Goal: Find specific page/section: Find specific page/section

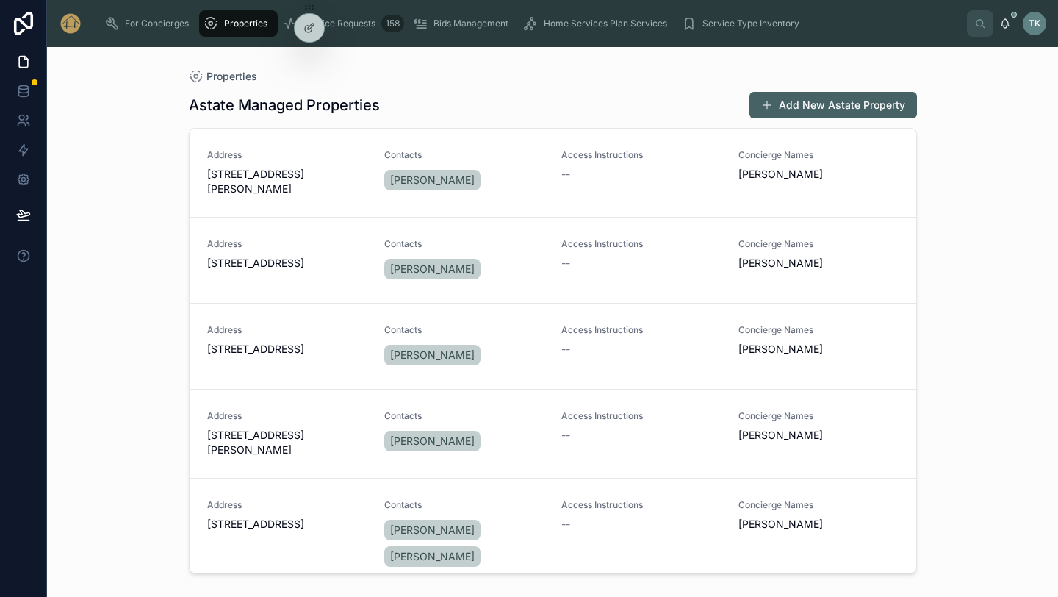
click at [348, 29] on div "Service Requests 158" at bounding box center [343, 24] width 122 height 24
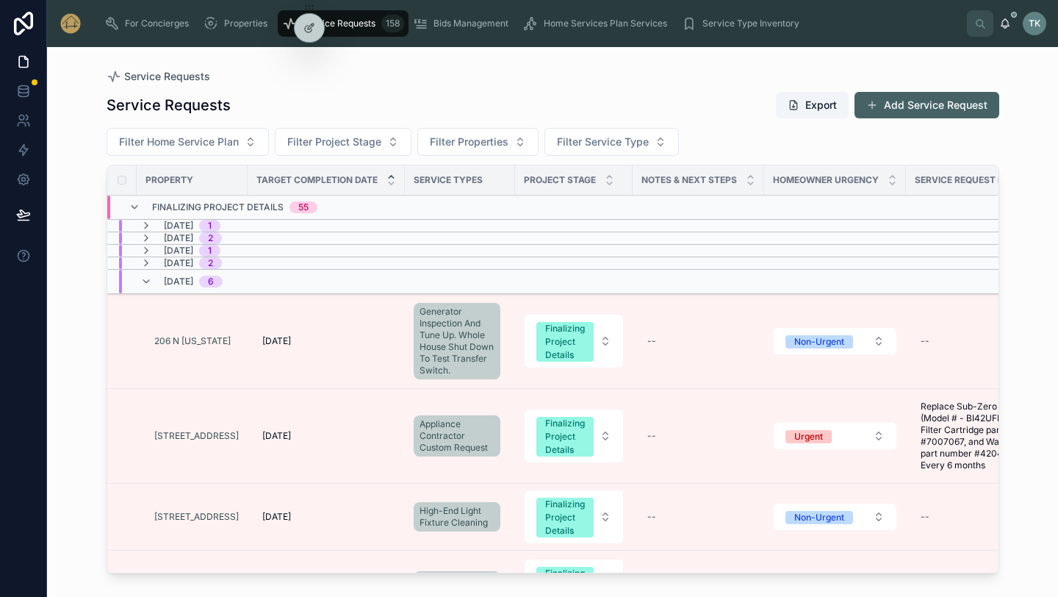
click at [148, 276] on icon at bounding box center [146, 282] width 12 height 12
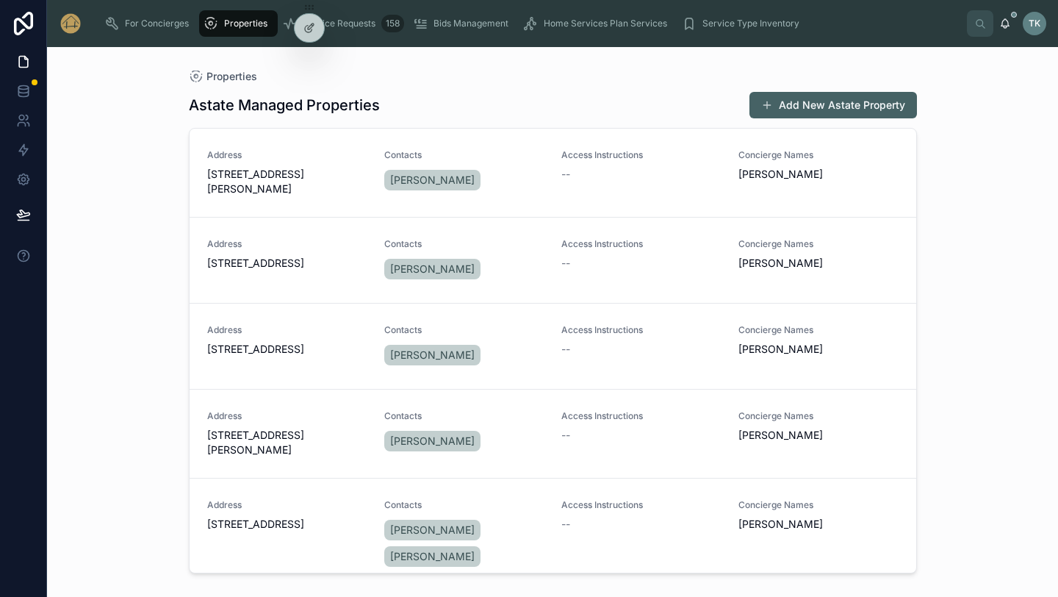
scroll to position [1, 0]
click at [285, 151] on span "Address" at bounding box center [287, 154] width 160 height 12
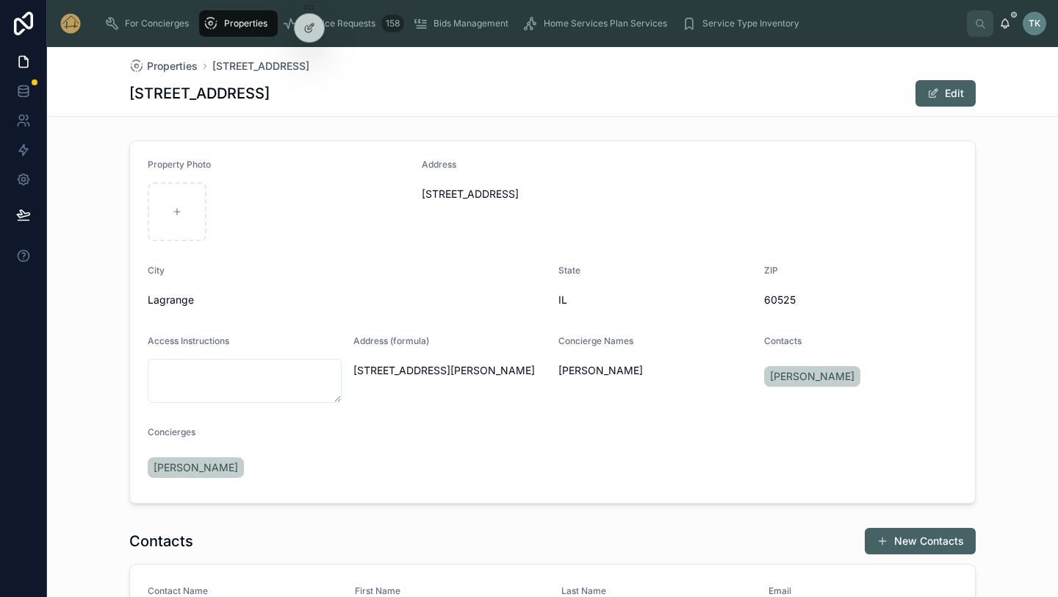
click at [618, 20] on span "Home Services Plan Services" at bounding box center [605, 24] width 123 height 12
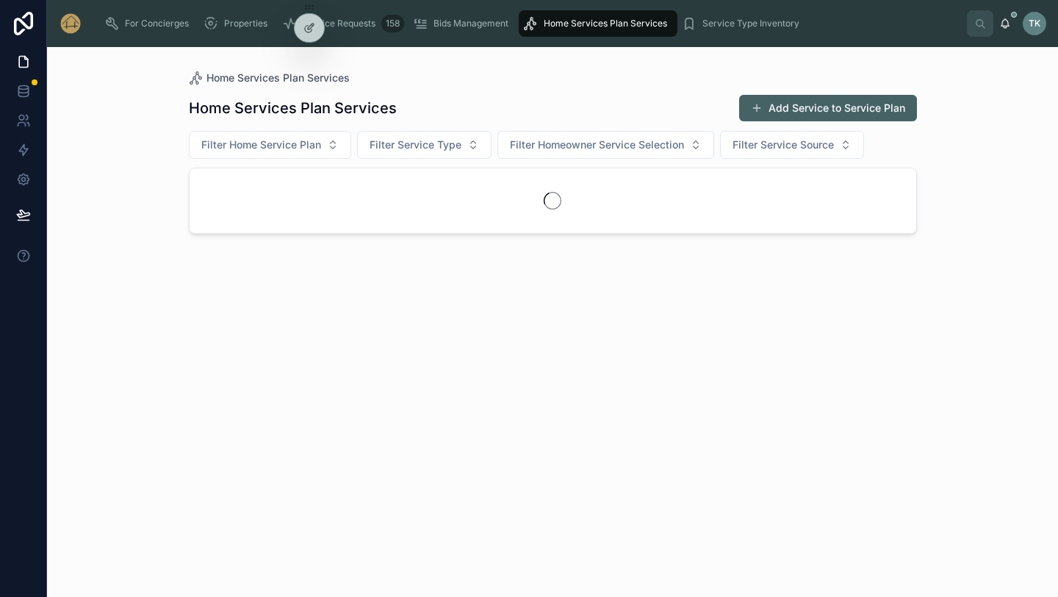
click at [359, 27] on span "Service Requests" at bounding box center [339, 24] width 73 height 12
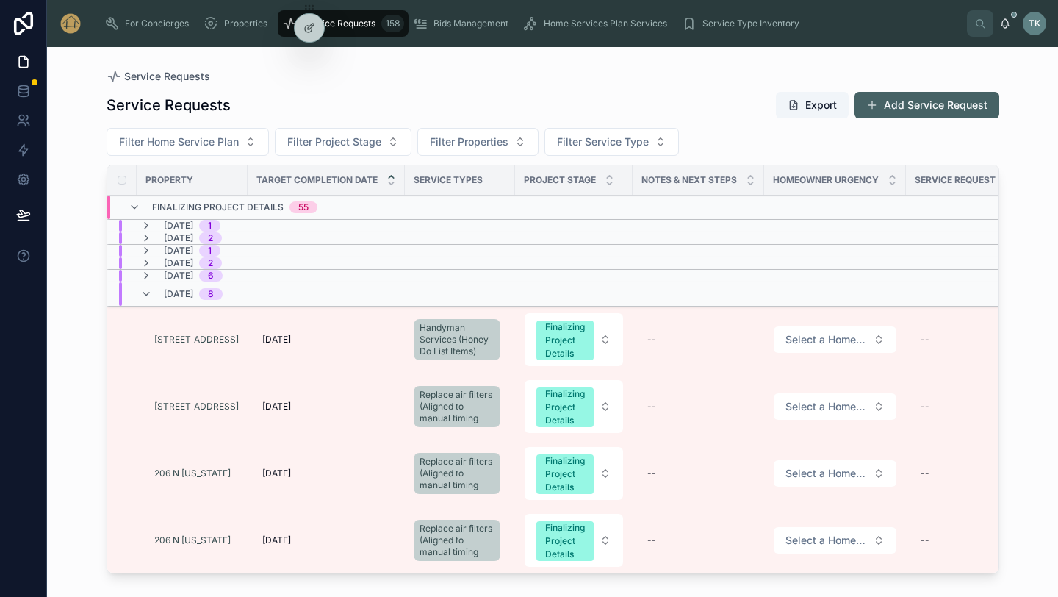
click at [132, 207] on icon at bounding box center [135, 207] width 12 height 12
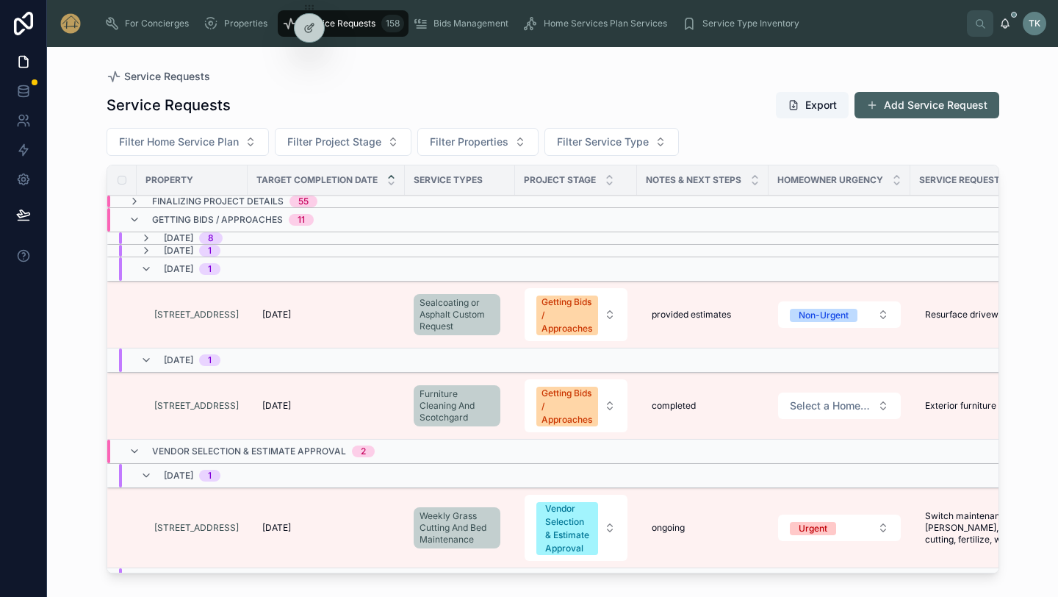
click at [132, 223] on icon at bounding box center [135, 220] width 12 height 12
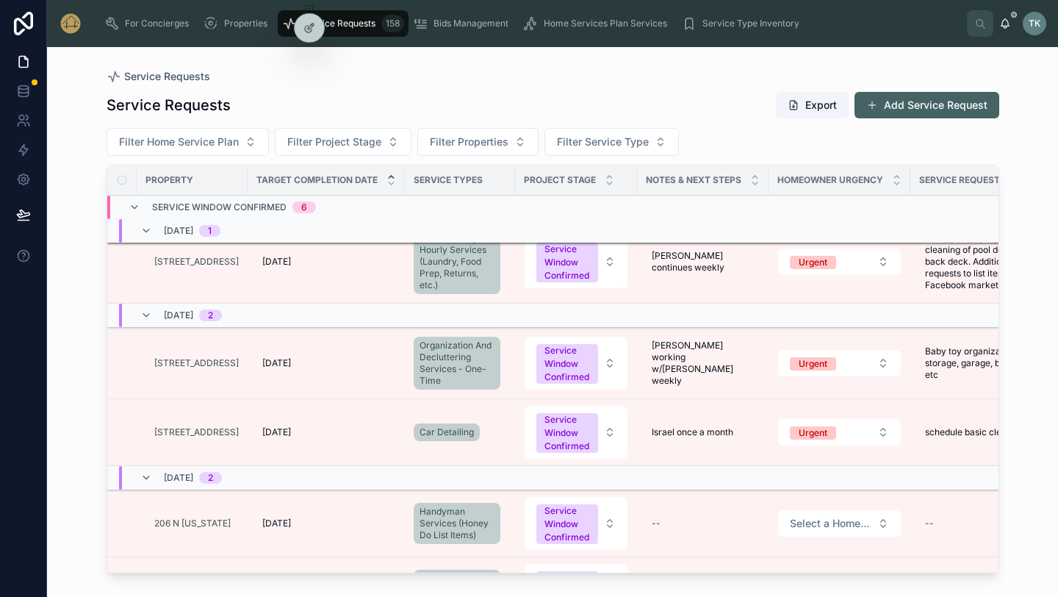
scroll to position [520, 0]
